Goal: Information Seeking & Learning: Learn about a topic

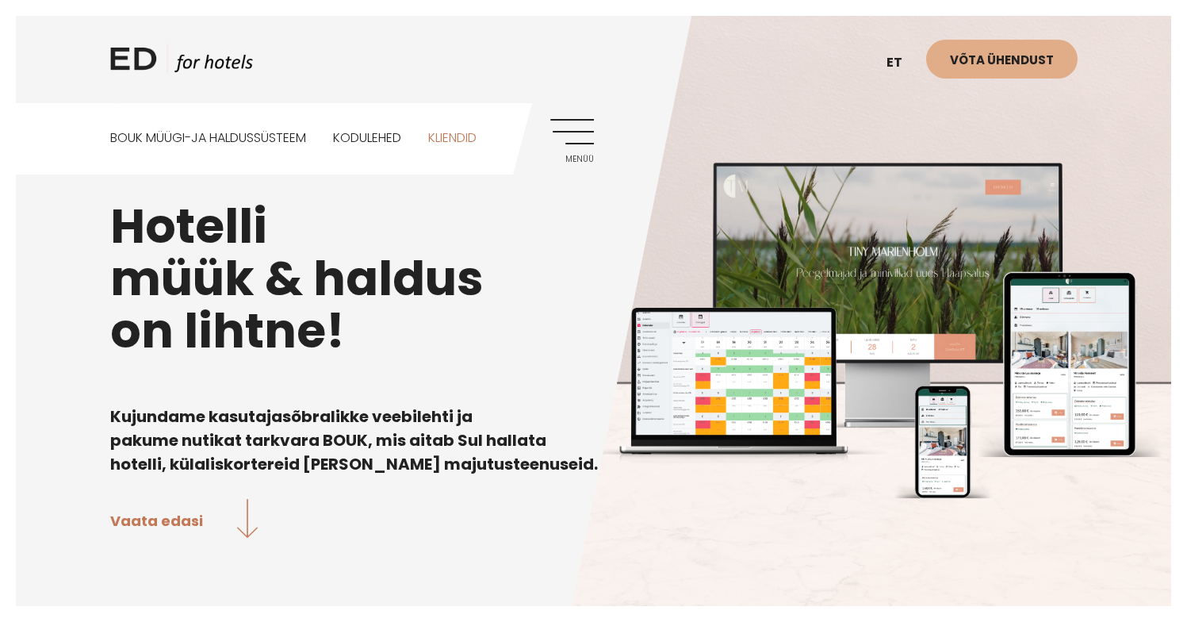
click at [470, 148] on link "Kliendid" at bounding box center [452, 138] width 48 height 71
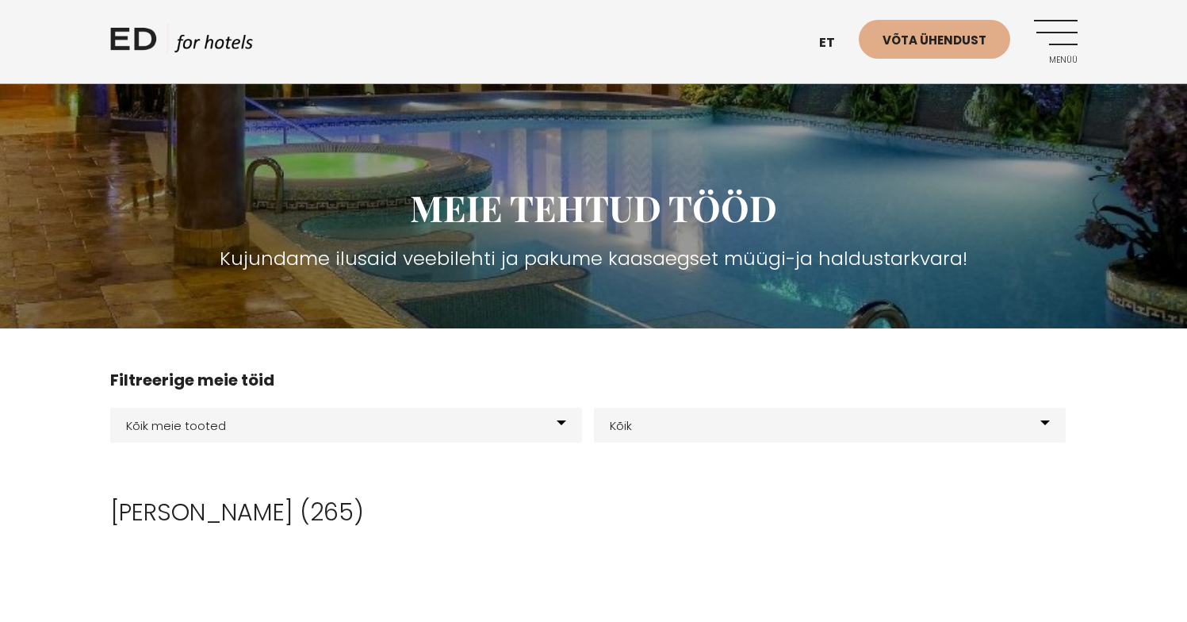
scroll to position [43, 0]
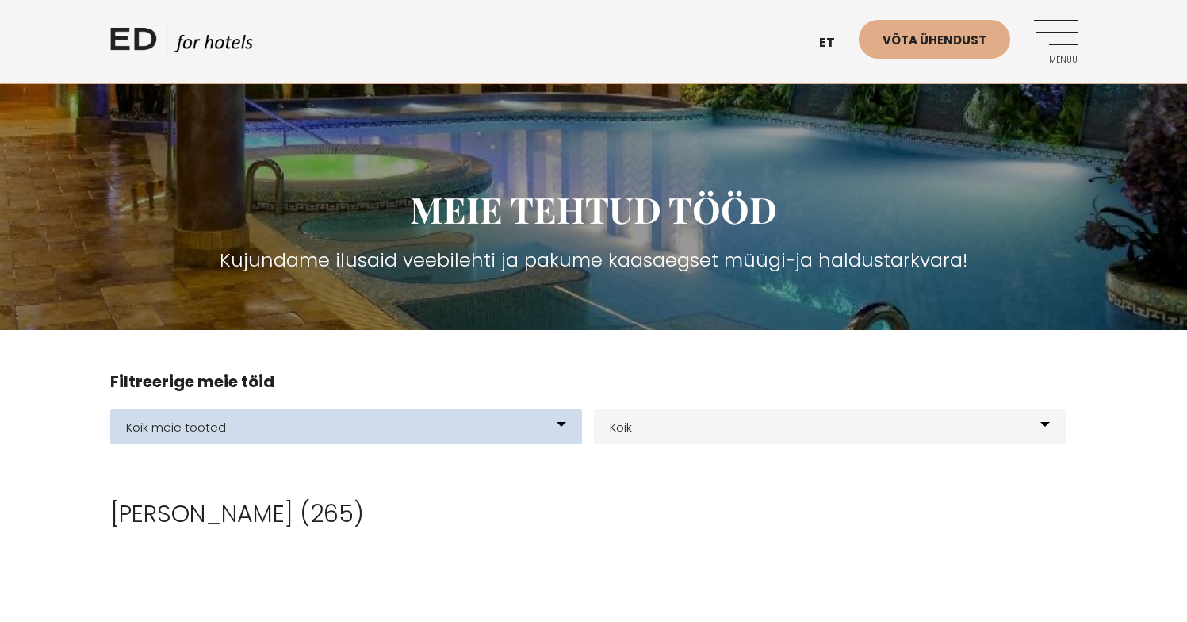
click at [490, 437] on select "Kõik meie tooted BOUK BOOKING BOUK PMS Kodulehed Näidis kodulehe kujunduspõhjad…" at bounding box center [346, 426] width 472 height 35
select select "21"
click at [110, 409] on select "Kõik meie tooted BOUK BOOKING BOUK PMS Kodulehed Näidis kodulehe kujunduspõhjad…" at bounding box center [346, 426] width 472 height 35
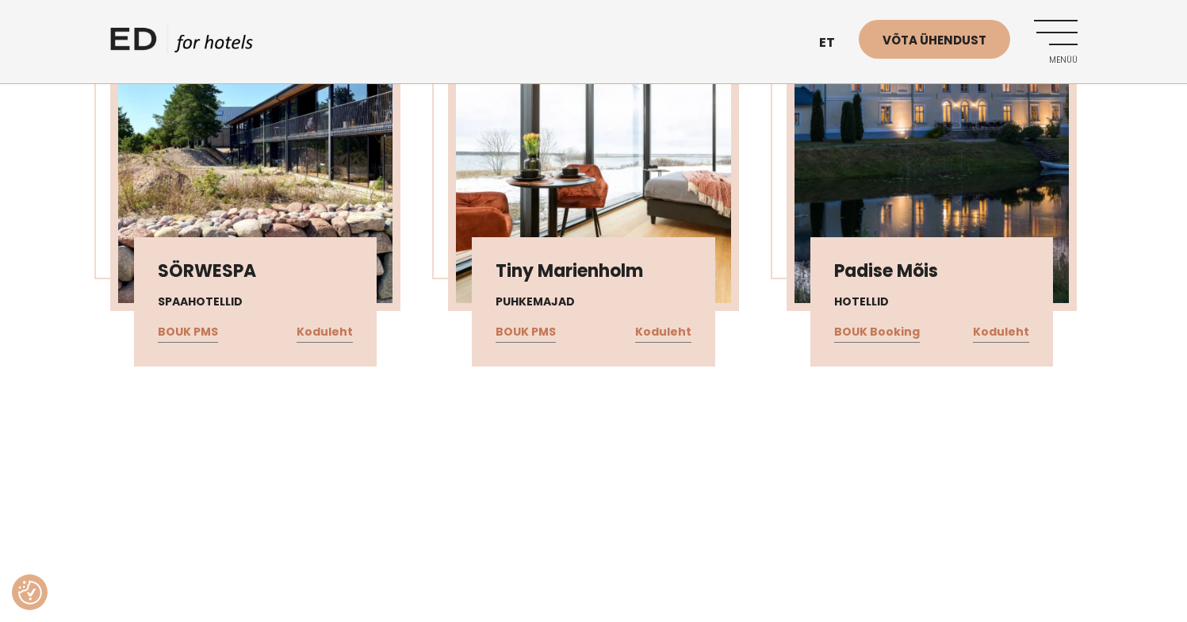
scroll to position [2429, 0]
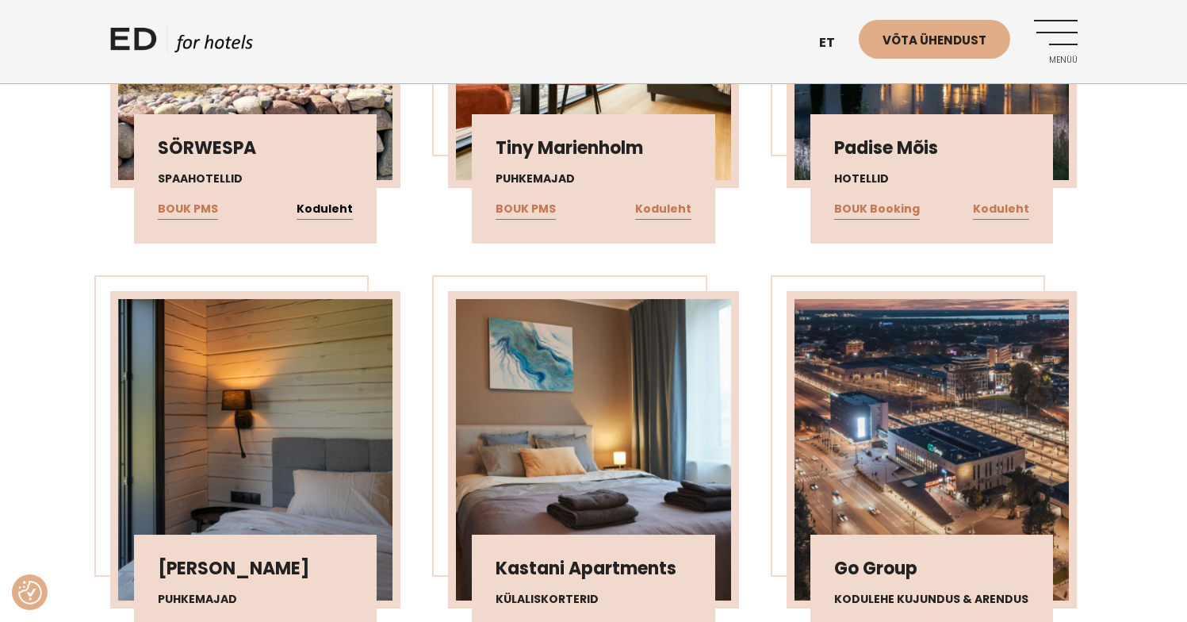
click at [336, 205] on link "Koduleht" at bounding box center [325, 209] width 56 height 21
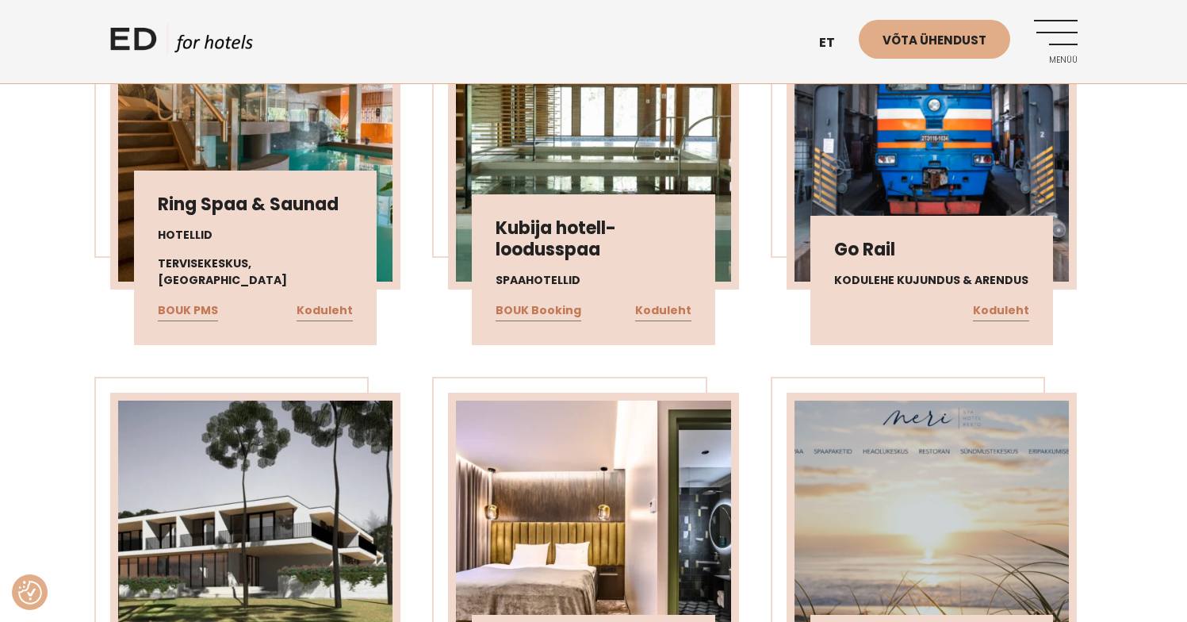
scroll to position [3597, 0]
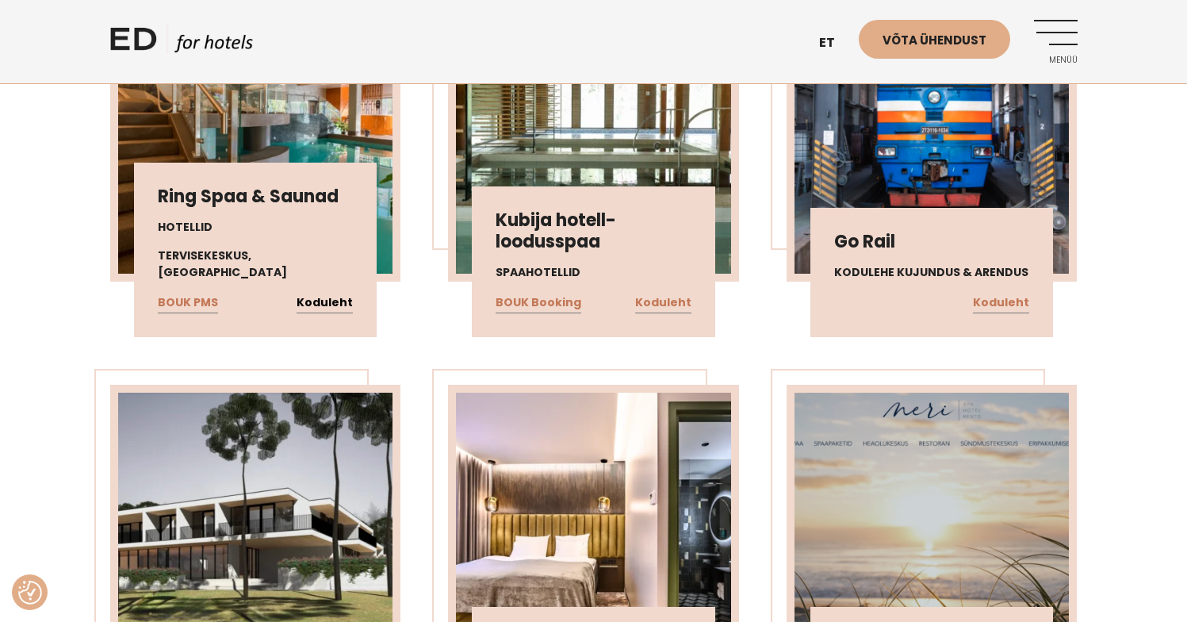
click at [324, 304] on link "Koduleht" at bounding box center [325, 303] width 56 height 21
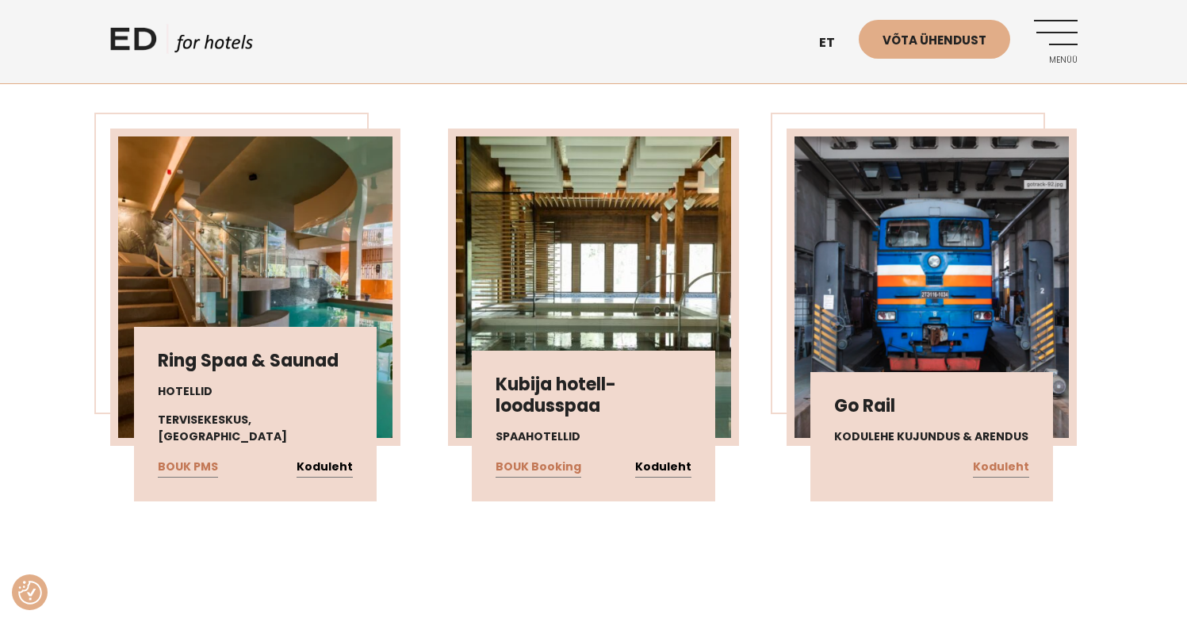
scroll to position [3432, 0]
click at [669, 463] on link "Koduleht" at bounding box center [663, 468] width 56 height 21
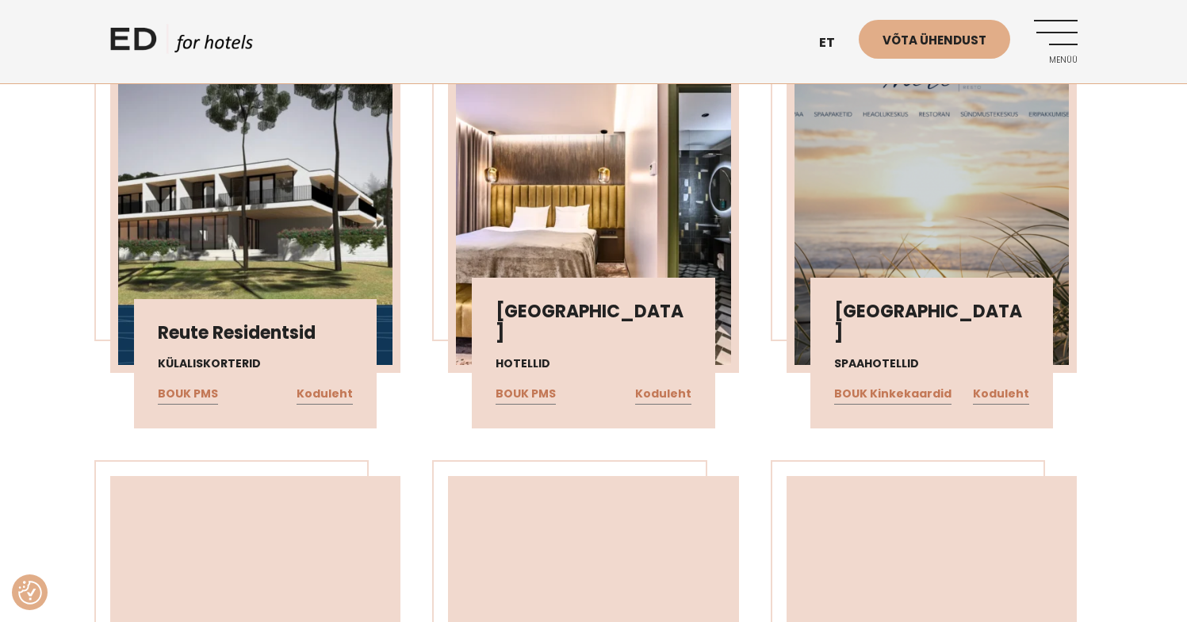
scroll to position [3925, 0]
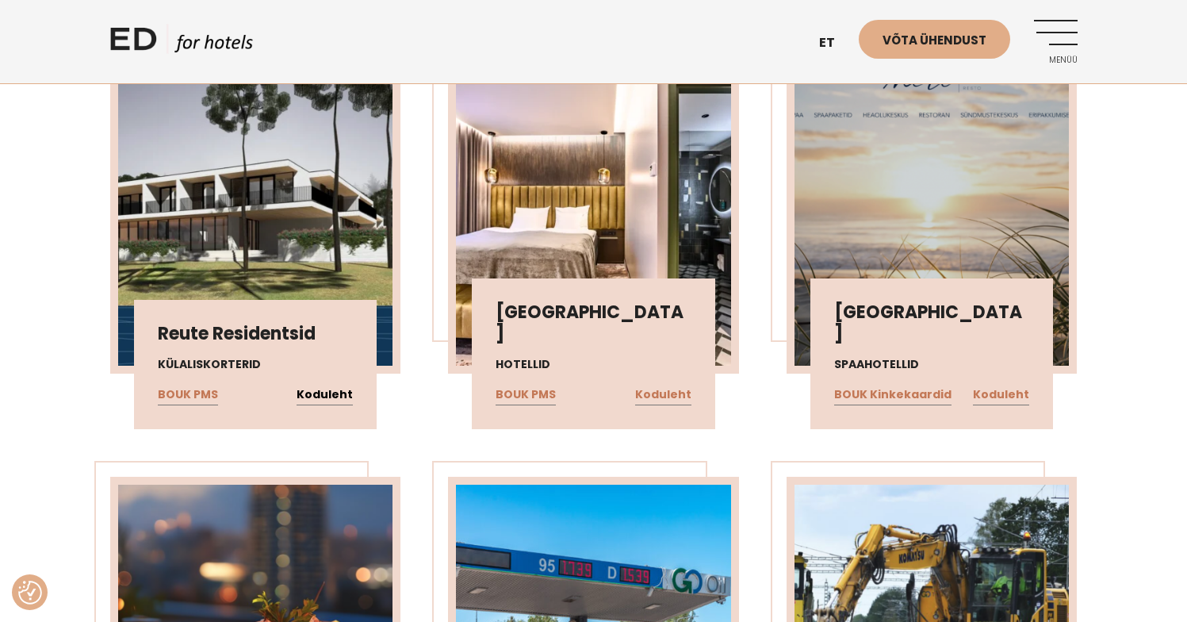
click at [324, 394] on link "Koduleht" at bounding box center [325, 395] width 56 height 21
click at [1012, 397] on link "Koduleht" at bounding box center [1001, 395] width 56 height 21
